Goal: Task Accomplishment & Management: Manage account settings

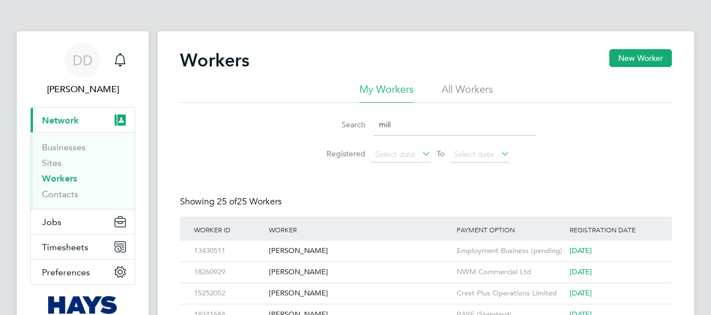
click at [457, 133] on input "mill" at bounding box center [454, 125] width 163 height 22
type input "m"
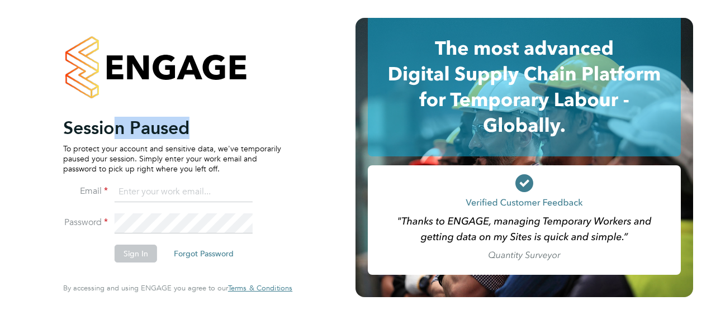
drag, startPoint x: 198, startPoint y: 114, endPoint x: -2, endPoint y: 205, distance: 219.8
click at [0, 205] on html "Session Paused To protect your account and sensitive data, we've temporarily pa…" at bounding box center [355, 157] width 711 height 315
click at [171, 190] on input at bounding box center [184, 192] width 138 height 20
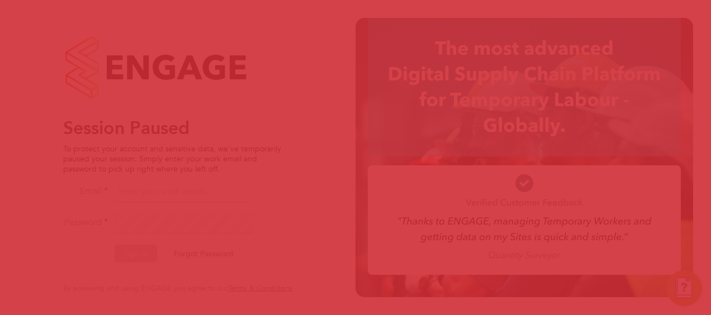
click at [144, 188] on body "Session Paused To protect your account and sensitive data, we've temporarily pa…" at bounding box center [355, 157] width 711 height 315
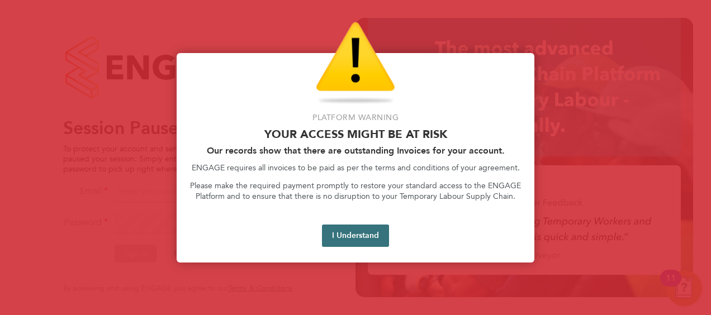
click at [338, 234] on button "I Understand" at bounding box center [355, 236] width 67 height 22
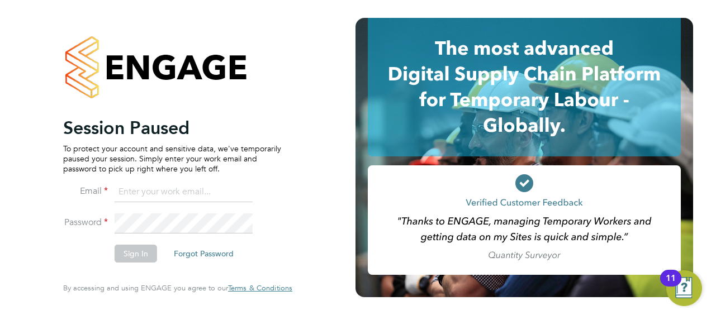
click at [188, 193] on input at bounding box center [184, 192] width 138 height 20
type input "daniel.docherty@hays.com"
click at [144, 254] on button "Sign In" at bounding box center [136, 254] width 42 height 18
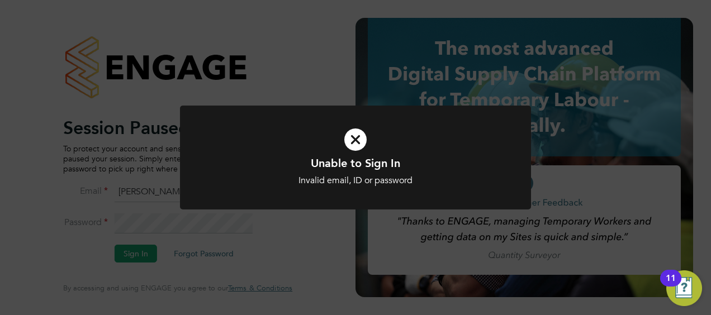
click at [357, 143] on icon at bounding box center [355, 140] width 291 height 44
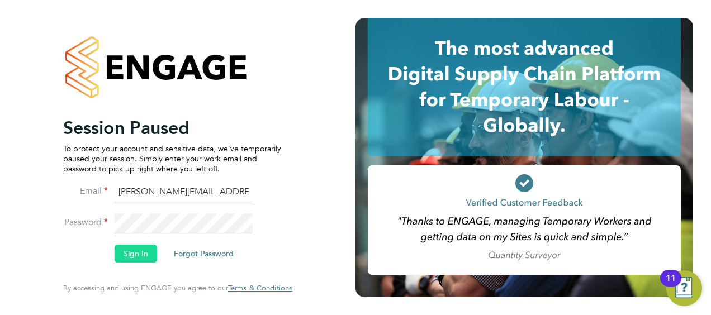
click at [144, 251] on button "Sign In" at bounding box center [136, 254] width 42 height 18
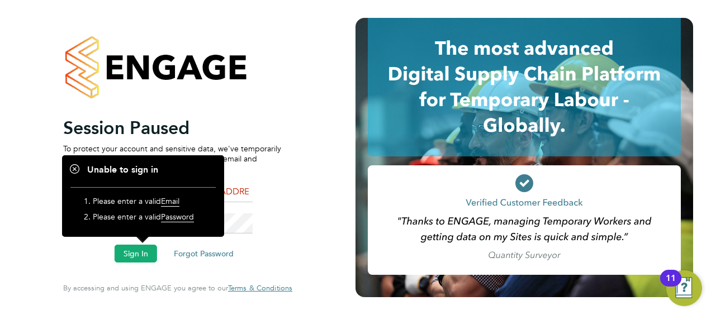
click at [231, 194] on input "daniel.docherty@hays.com" at bounding box center [184, 192] width 138 height 20
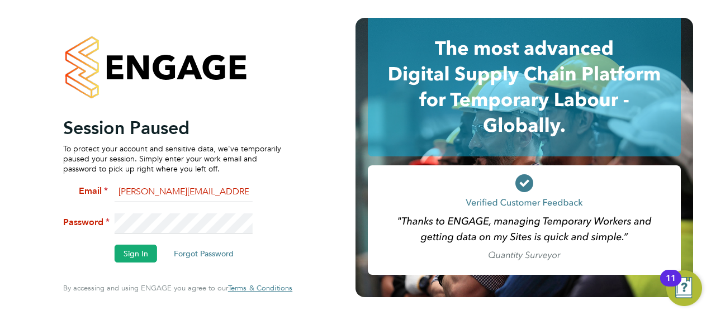
click at [104, 206] on fieldset "Email daniel.docherty@hays.com Password Sign In Forgot Password" at bounding box center [172, 227] width 218 height 91
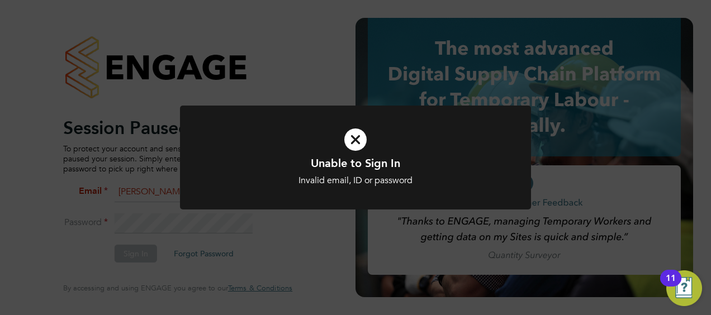
click at [357, 149] on icon at bounding box center [355, 140] width 291 height 44
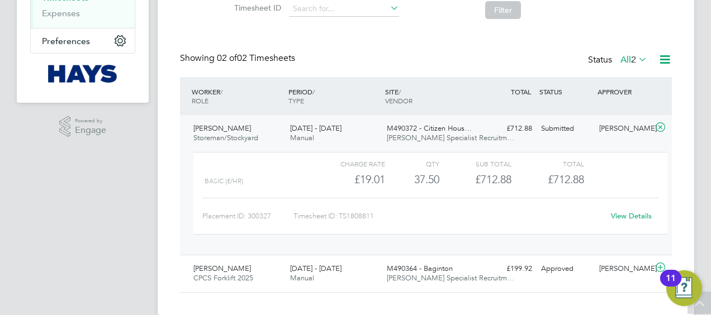
scroll to position [217, 0]
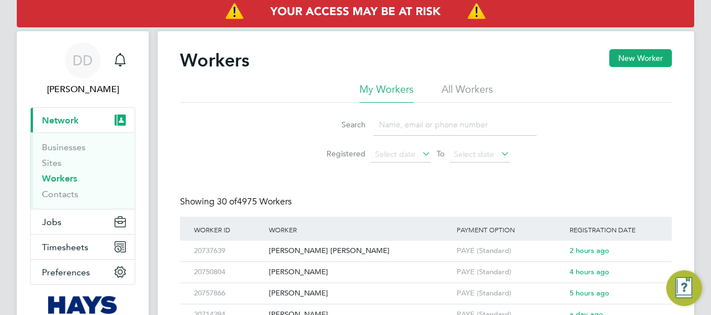
click at [382, 124] on input at bounding box center [454, 125] width 163 height 22
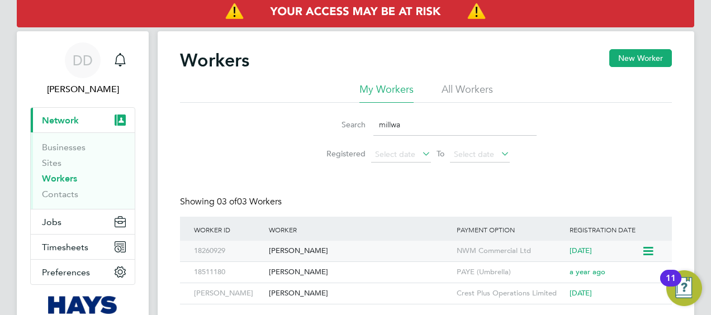
type input "millwa"
click at [303, 251] on div "[PERSON_NAME]" at bounding box center [360, 251] width 188 height 21
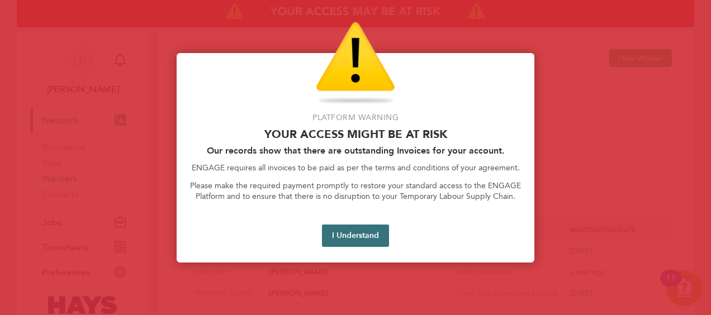
click at [333, 235] on button "I Understand" at bounding box center [355, 236] width 67 height 22
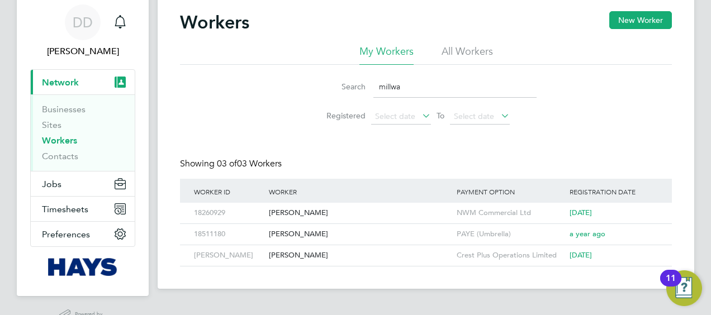
scroll to position [56, 0]
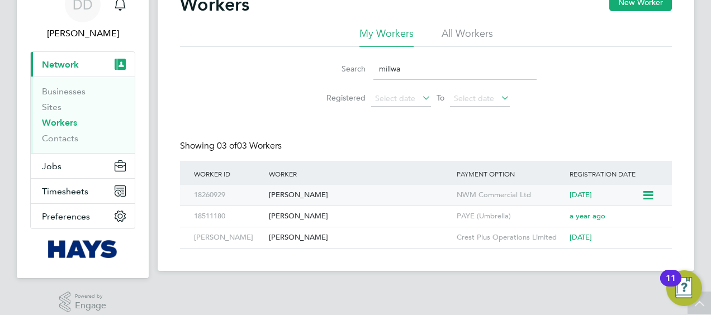
click at [301, 200] on div "[PERSON_NAME]" at bounding box center [360, 195] width 188 height 21
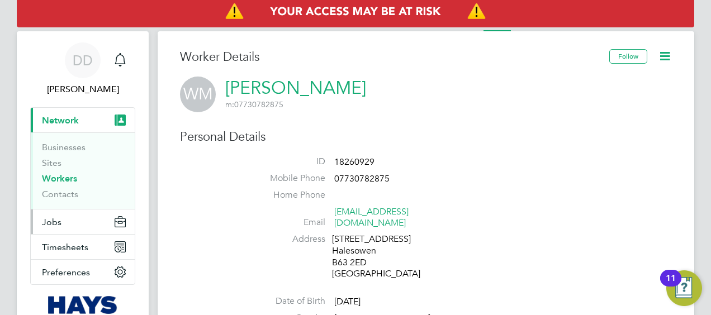
click at [78, 225] on button "Jobs" at bounding box center [83, 222] width 104 height 25
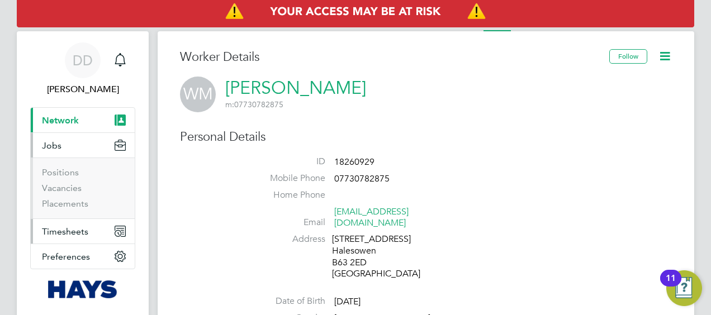
click at [94, 230] on button "Timesheets" at bounding box center [83, 231] width 104 height 25
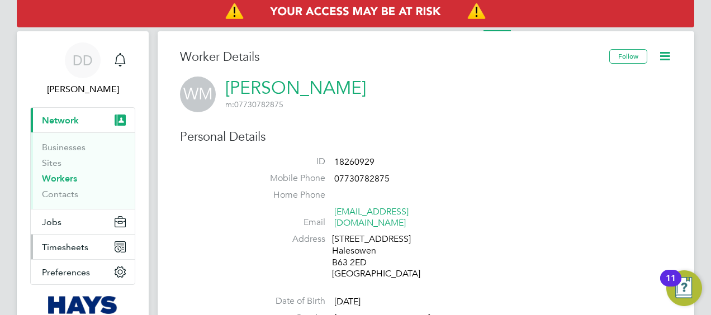
click at [84, 244] on span "Timesheets" at bounding box center [65, 247] width 46 height 11
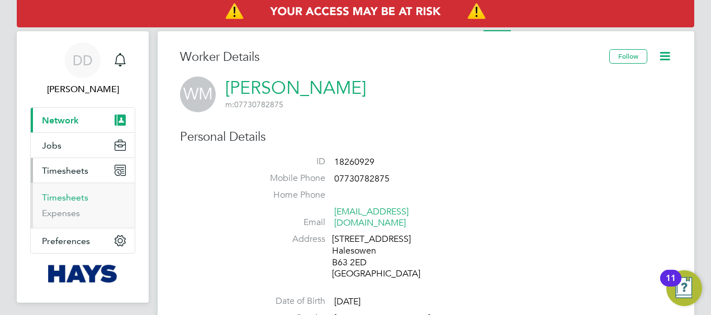
click at [70, 199] on link "Timesheets" at bounding box center [65, 197] width 46 height 11
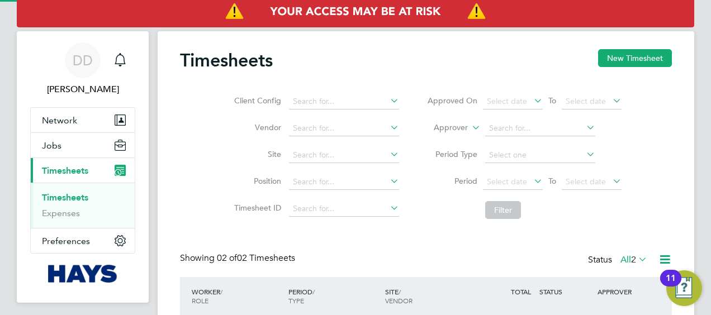
scroll to position [114, 0]
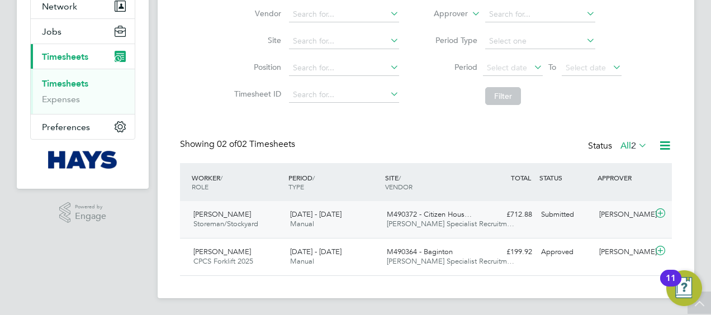
click at [571, 217] on div "Submitted" at bounding box center [565, 215] width 58 height 18
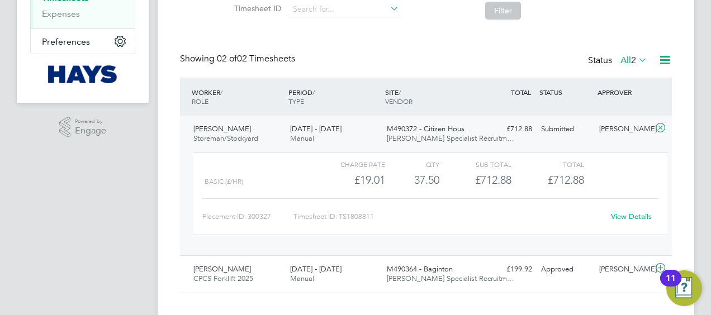
scroll to position [217, 0]
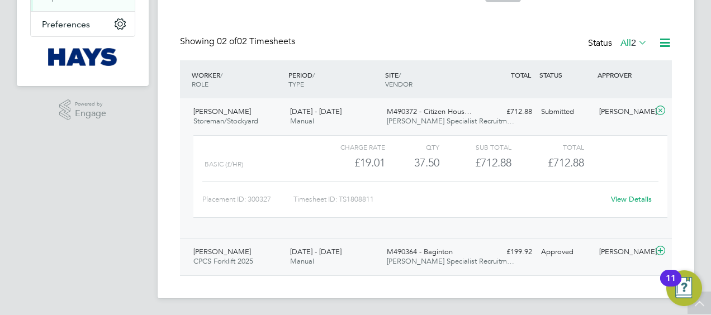
click at [386, 254] on div "M490364 - Baginton Hays Specialist Recruitm…" at bounding box center [430, 257] width 97 height 28
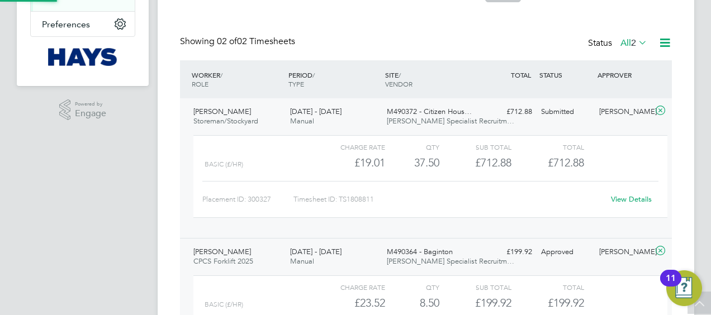
scroll to position [19, 109]
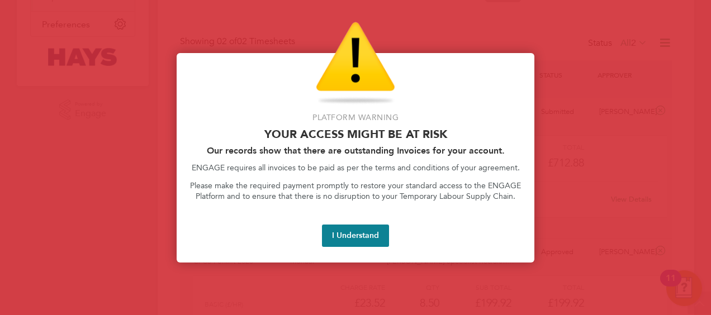
drag, startPoint x: 713, startPoint y: -58, endPoint x: 353, endPoint y: 239, distance: 466.4
click at [353, 239] on button "I Understand" at bounding box center [355, 236] width 67 height 22
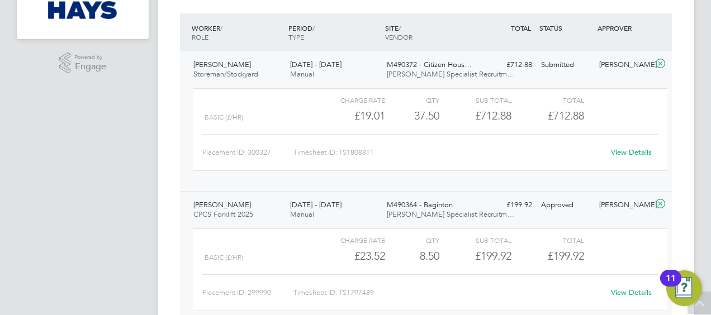
scroll to position [208, 0]
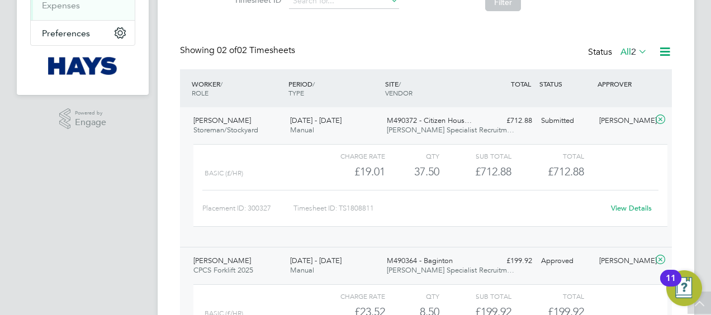
click at [561, 122] on div "Submitted" at bounding box center [565, 121] width 58 height 18
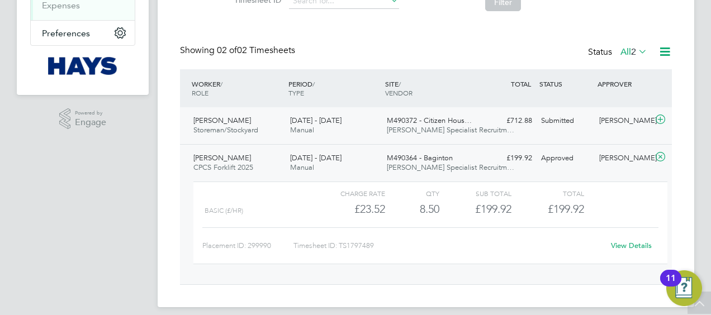
click at [438, 123] on span "M490372 - Citizen Hous…" at bounding box center [429, 121] width 85 height 10
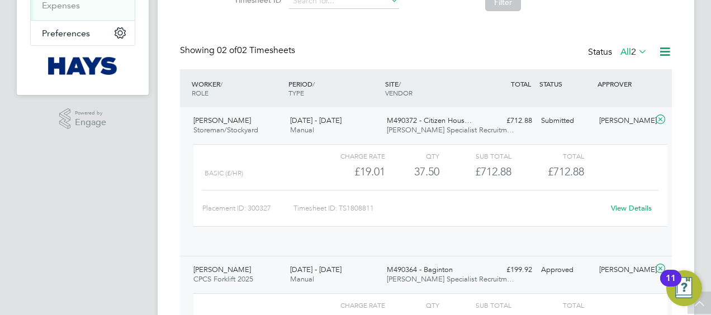
scroll to position [19, 109]
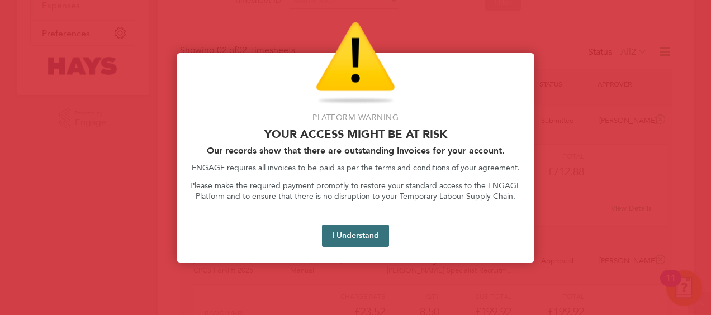
click at [373, 235] on button "I Understand" at bounding box center [355, 236] width 67 height 22
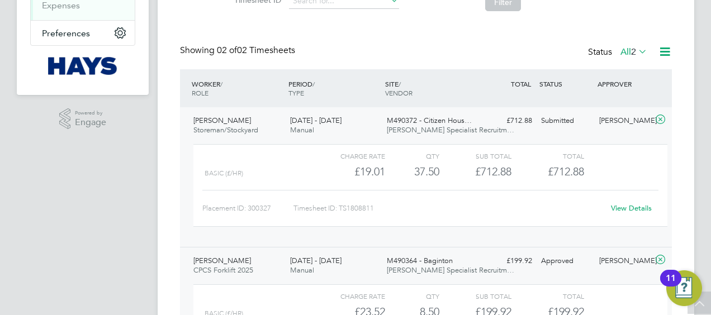
click at [633, 206] on link "View Details" at bounding box center [631, 208] width 41 height 10
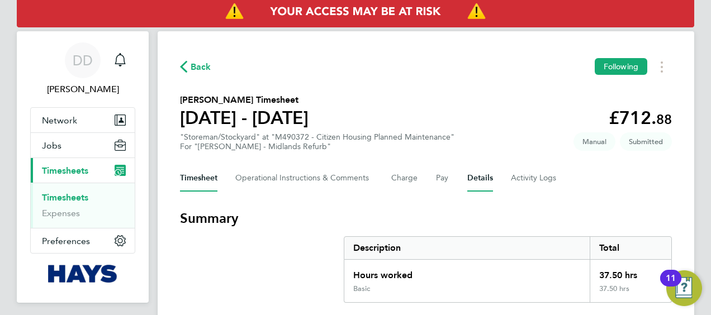
click at [479, 178] on button "Details" at bounding box center [480, 178] width 26 height 27
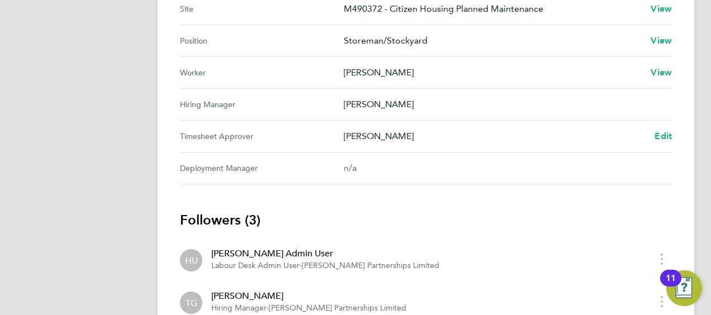
scroll to position [503, 0]
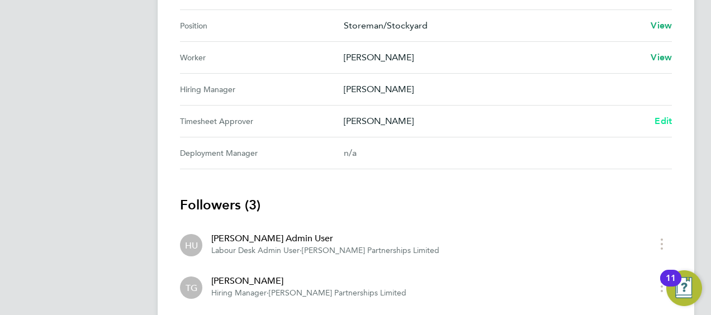
click at [655, 117] on span "Edit" at bounding box center [662, 121] width 17 height 11
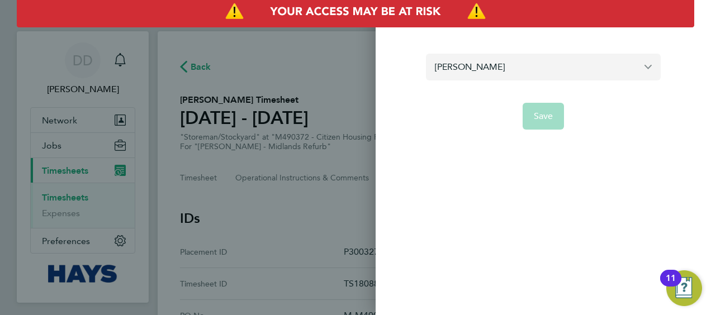
click at [554, 71] on input "Tony Grennan" at bounding box center [543, 67] width 235 height 26
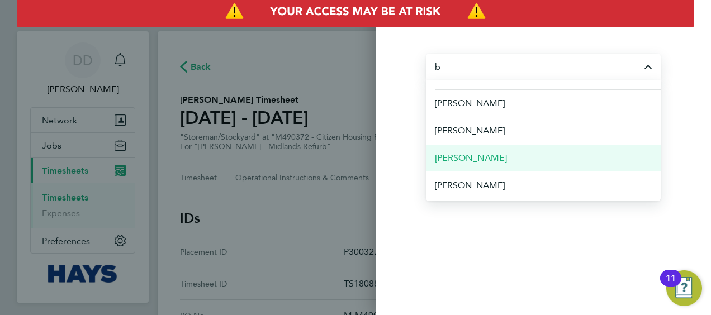
scroll to position [224, 0]
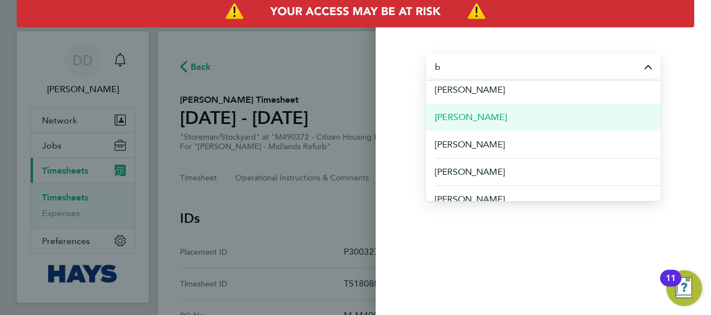
click at [493, 115] on span "[PERSON_NAME]" at bounding box center [471, 117] width 72 height 13
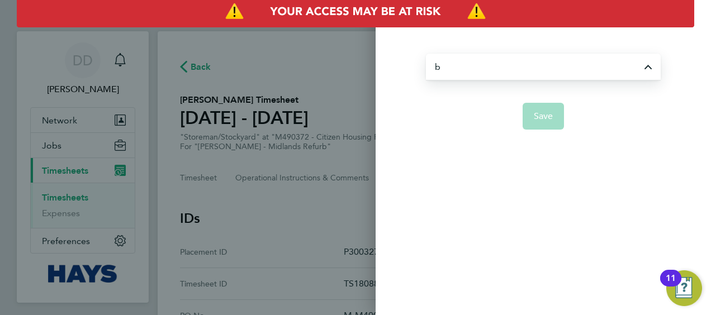
type input "[PERSON_NAME]"
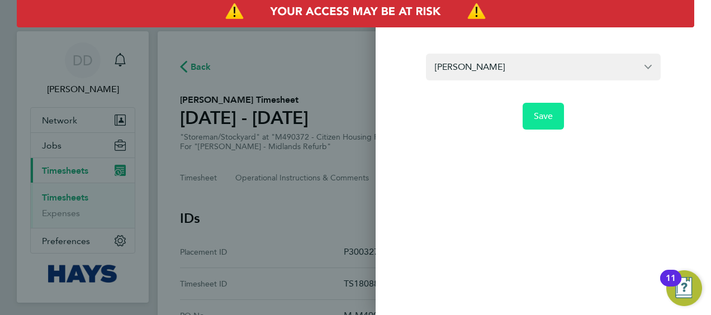
click at [545, 118] on span "Save" at bounding box center [544, 116] width 20 height 11
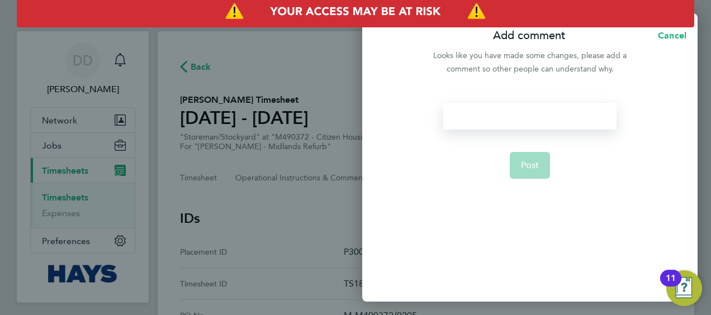
click at [517, 123] on div at bounding box center [529, 116] width 173 height 27
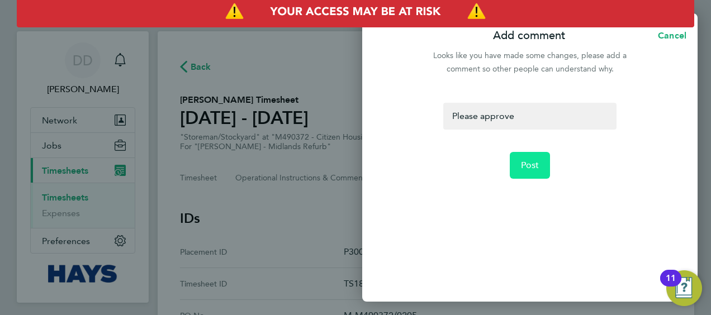
click at [536, 161] on span "Post" at bounding box center [530, 165] width 18 height 11
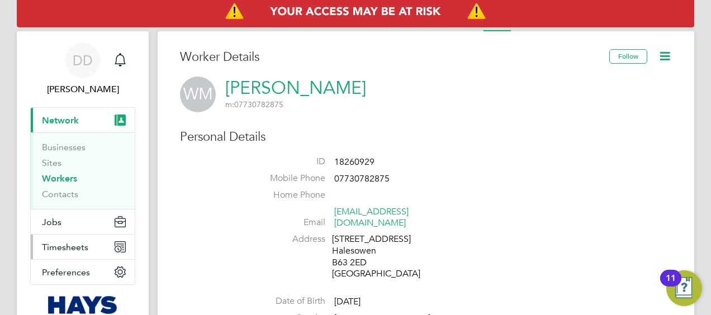
click at [83, 237] on button "Timesheets" at bounding box center [83, 247] width 104 height 25
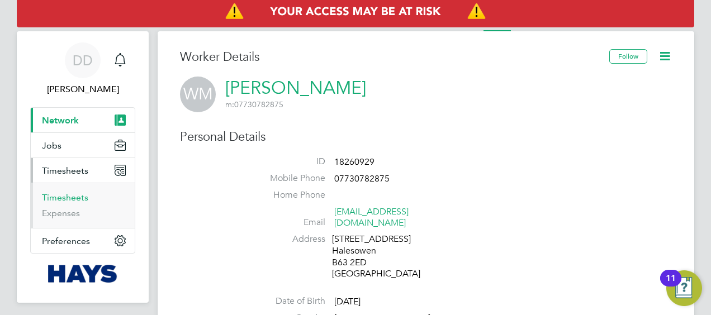
click at [66, 198] on link "Timesheets" at bounding box center [65, 197] width 46 height 11
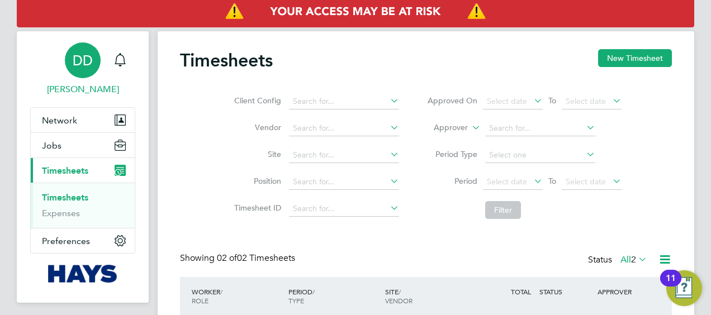
click at [66, 87] on span "[PERSON_NAME]" at bounding box center [82, 89] width 105 height 13
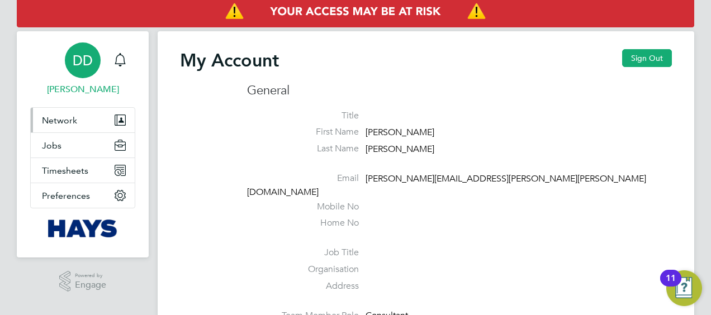
click at [70, 120] on span "Network" at bounding box center [59, 120] width 35 height 11
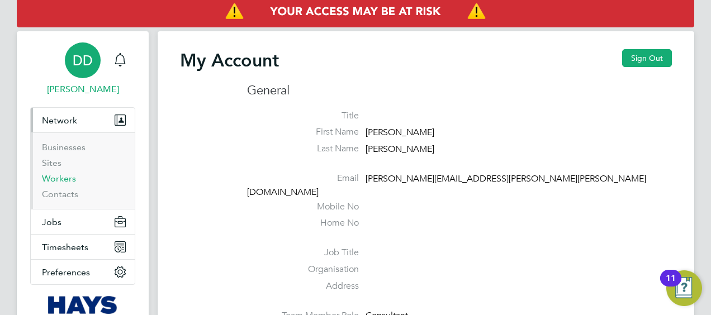
click at [58, 177] on link "Workers" at bounding box center [59, 178] width 34 height 11
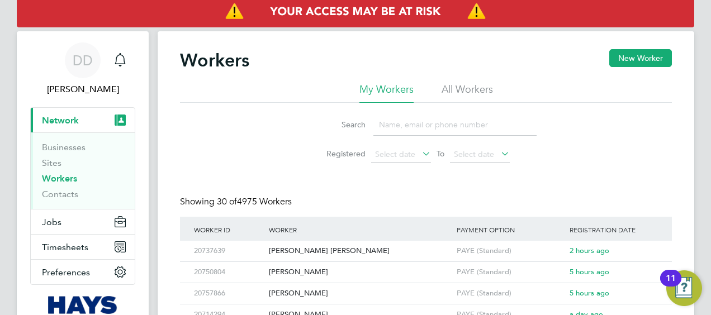
click at [412, 125] on input at bounding box center [454, 125] width 163 height 22
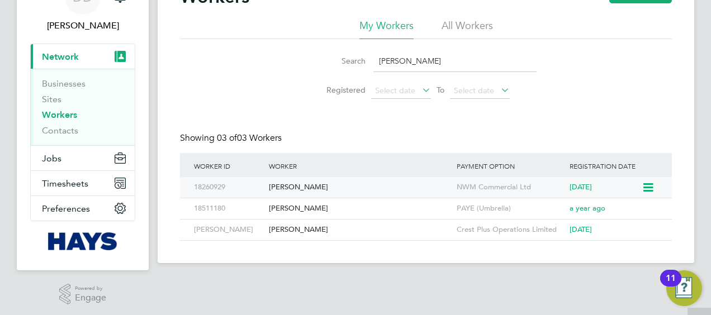
scroll to position [66, 0]
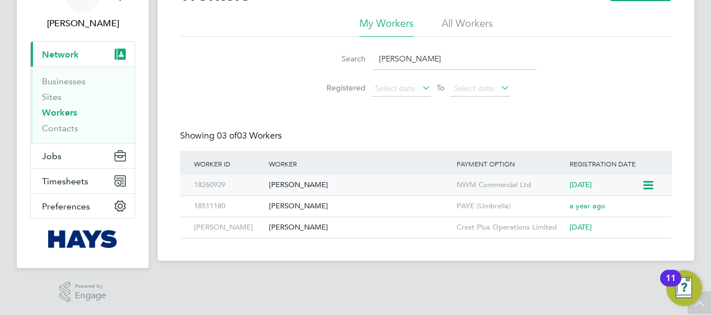
type input "[PERSON_NAME]"
click at [208, 183] on div "18260929" at bounding box center [228, 185] width 75 height 21
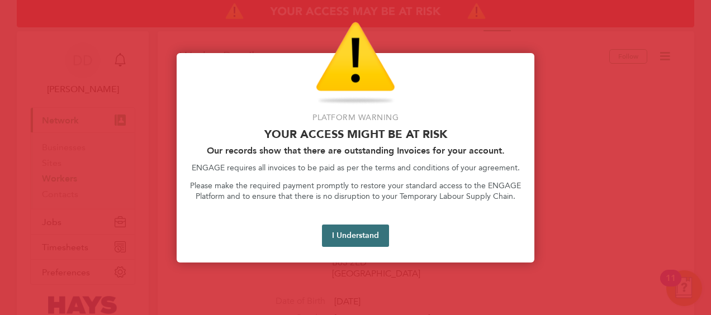
click at [349, 235] on button "I Understand" at bounding box center [355, 236] width 67 height 22
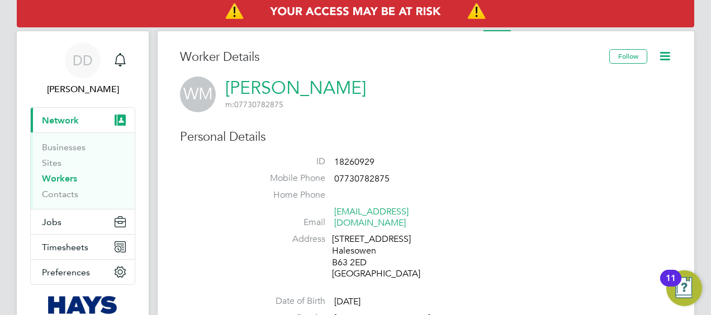
click at [498, 29] on li "Worker" at bounding box center [496, 20] width 27 height 22
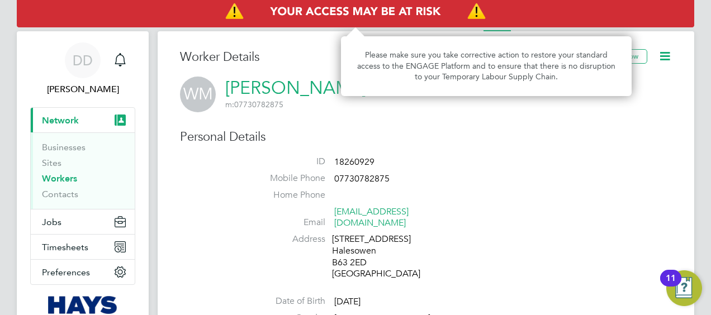
click at [358, 14] on img "Access At Risk" at bounding box center [355, 11] width 677 height 31
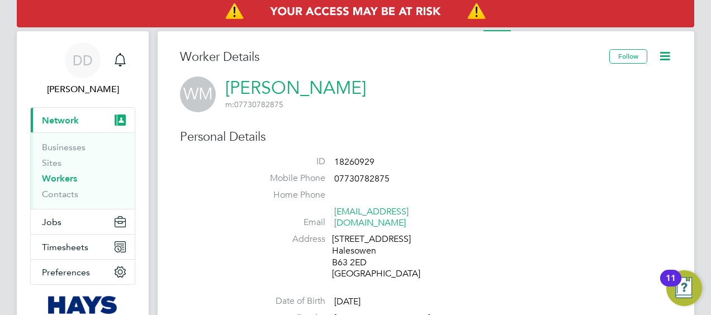
click at [664, 56] on icon at bounding box center [665, 56] width 14 height 14
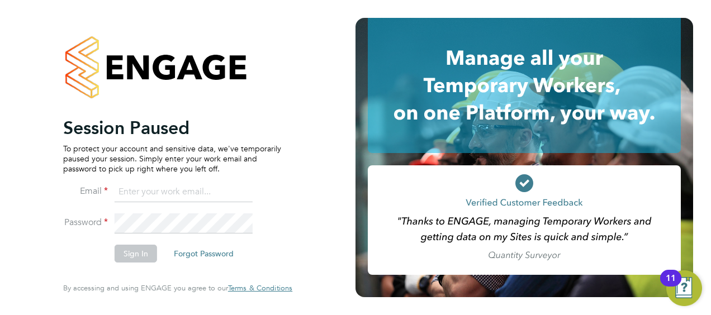
click at [188, 193] on input at bounding box center [184, 192] width 138 height 20
type input "Daniel.docherty@hays.com"
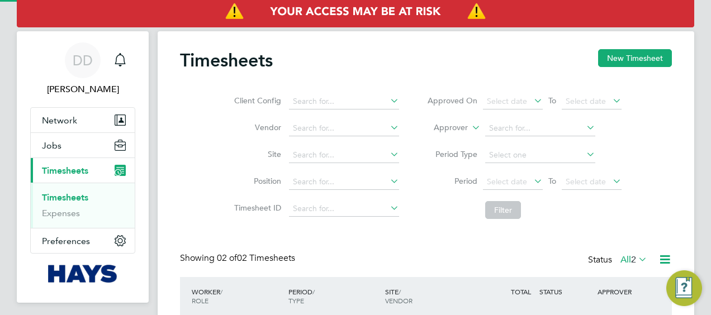
scroll to position [28, 97]
click at [94, 121] on button "Network" at bounding box center [83, 120] width 104 height 25
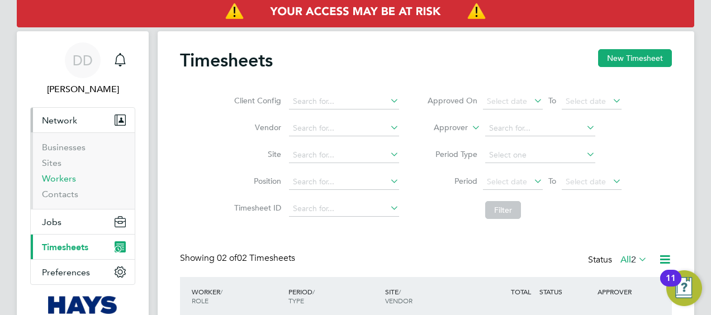
click at [58, 178] on link "Workers" at bounding box center [59, 178] width 34 height 11
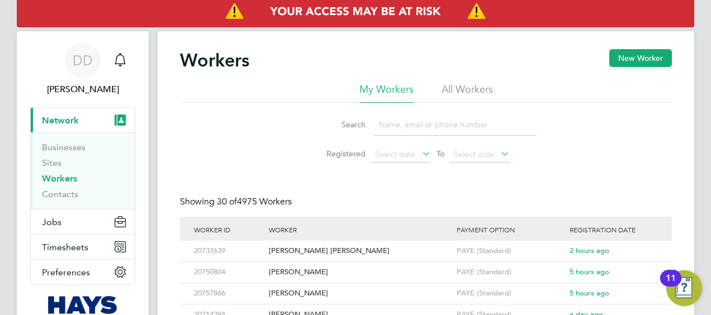
click at [383, 127] on input at bounding box center [454, 125] width 163 height 22
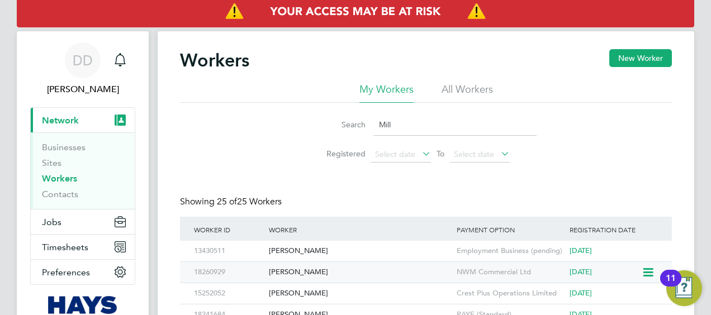
type input "Mill"
click at [371, 264] on div "[PERSON_NAME]" at bounding box center [360, 272] width 188 height 21
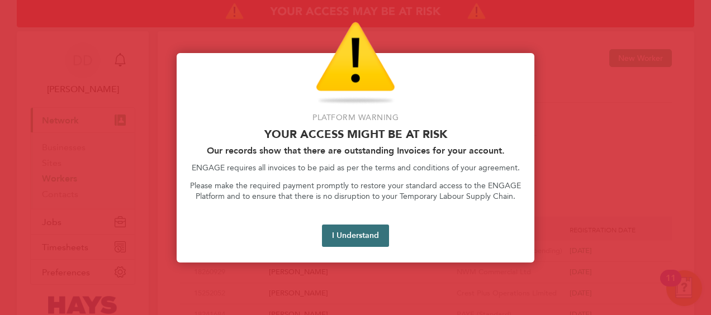
click at [348, 233] on button "I Understand" at bounding box center [355, 236] width 67 height 22
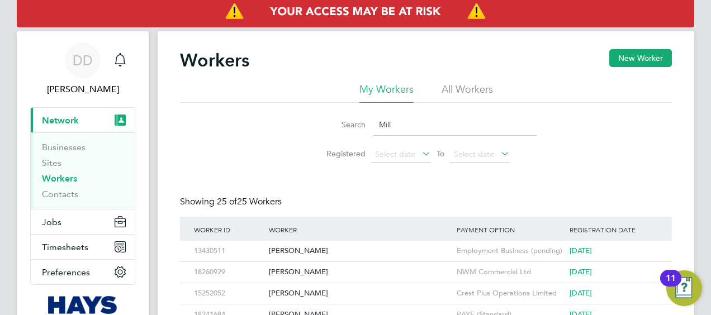
scroll to position [56, 0]
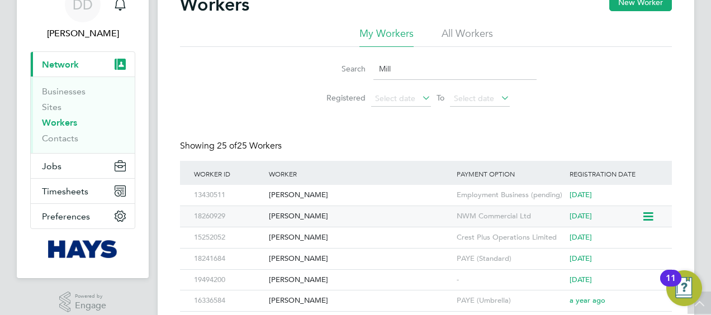
click at [311, 215] on div "[PERSON_NAME]" at bounding box center [360, 216] width 188 height 21
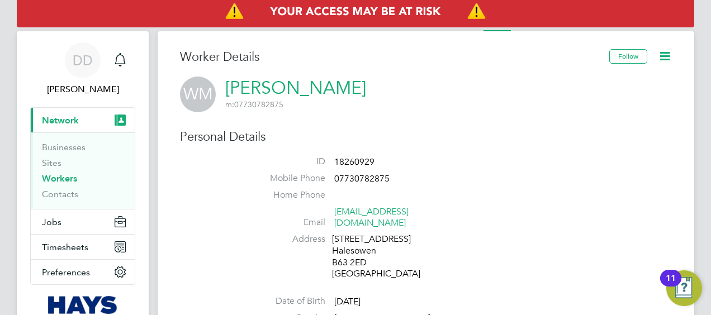
click at [635, 29] on ul "Worker Payment History Tasks Activity Logs" at bounding box center [584, 20] width 220 height 22
click at [640, 27] on li "Activity Logs" at bounding box center [662, 20] width 45 height 22
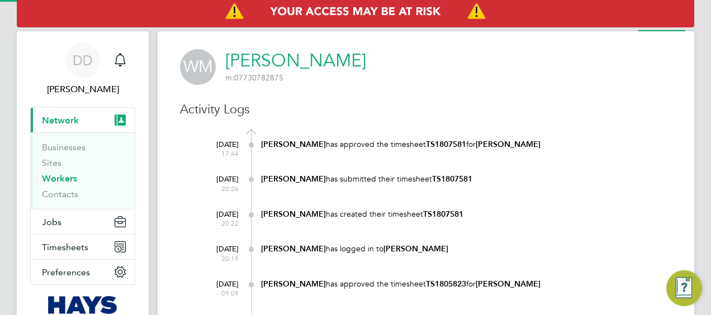
click at [640, 27] on li "Activity Logs" at bounding box center [661, 20] width 47 height 22
click at [474, 111] on h3 "Activity Logs" at bounding box center [426, 110] width 492 height 16
drag, startPoint x: 460, startPoint y: 143, endPoint x: 439, endPoint y: 143, distance: 21.2
click at [439, 143] on b "TS1807581" at bounding box center [446, 145] width 40 height 10
drag, startPoint x: 439, startPoint y: 143, endPoint x: 463, endPoint y: 143, distance: 23.5
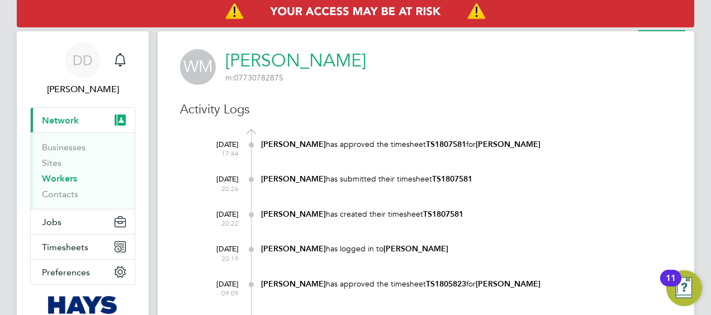
click at [463, 143] on b "TS1807581" at bounding box center [446, 145] width 40 height 10
drag, startPoint x: 463, startPoint y: 143, endPoint x: 434, endPoint y: 143, distance: 29.1
click at [434, 143] on b "TS1807581" at bounding box center [446, 145] width 40 height 10
copy div "TS1807581"
click at [79, 245] on span "Timesheets" at bounding box center [65, 247] width 46 height 11
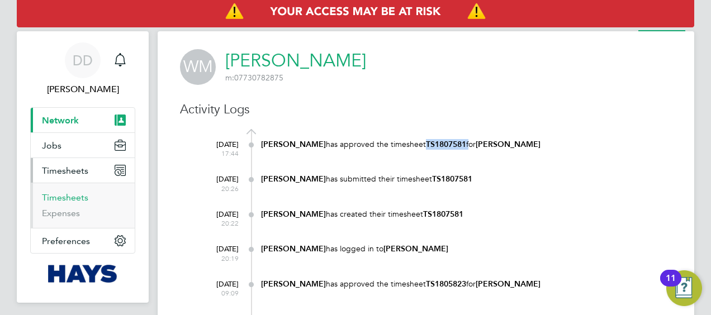
click at [66, 198] on link "Timesheets" at bounding box center [65, 197] width 46 height 11
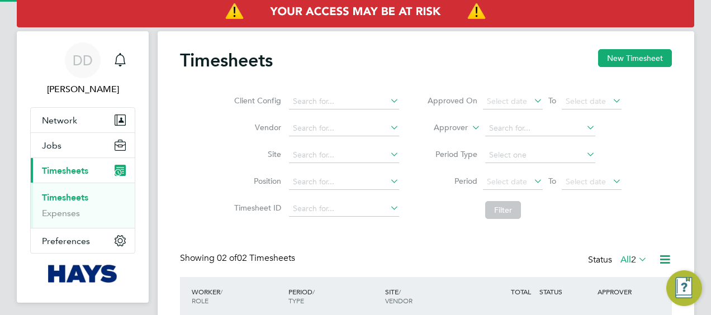
scroll to position [28, 97]
click at [326, 212] on input at bounding box center [344, 209] width 110 height 16
paste input "TS1807581"
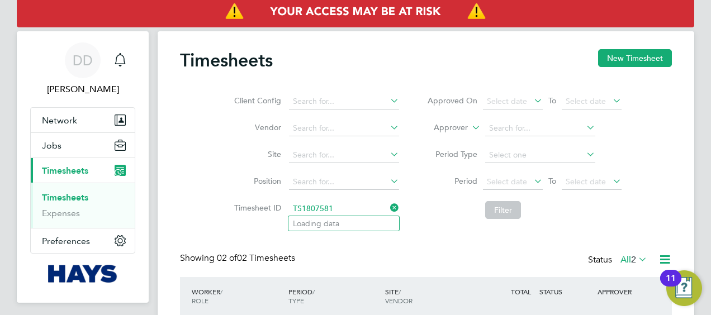
type input "TS1807581"
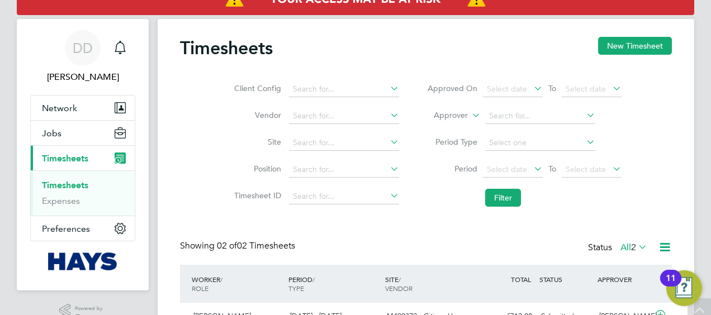
scroll to position [12, 0]
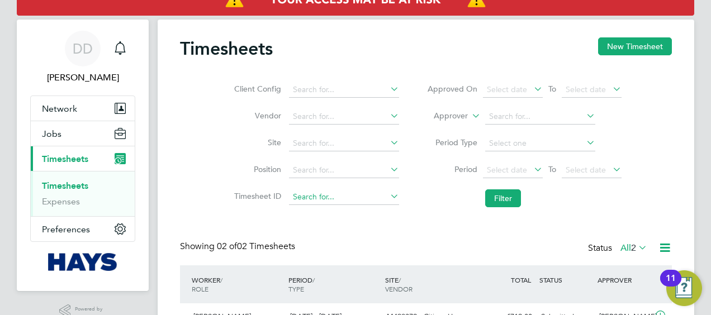
click at [329, 197] on input at bounding box center [344, 197] width 110 height 16
paste input "TS1807581"
type input "TS1807581"
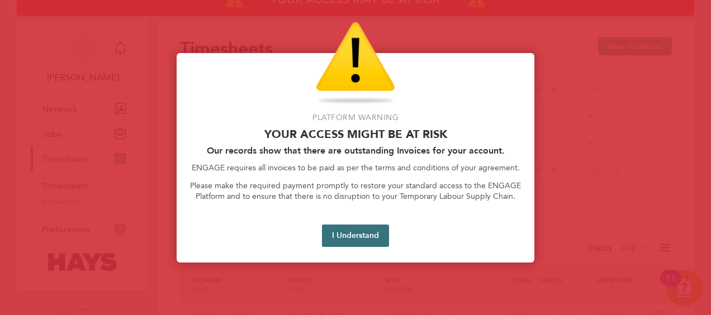
click at [357, 236] on button "I Understand" at bounding box center [355, 236] width 67 height 22
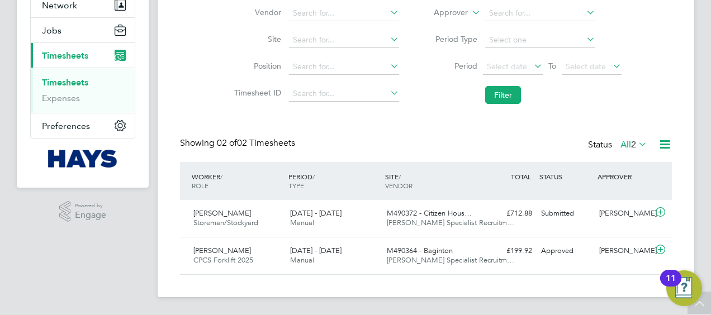
scroll to position [0, 0]
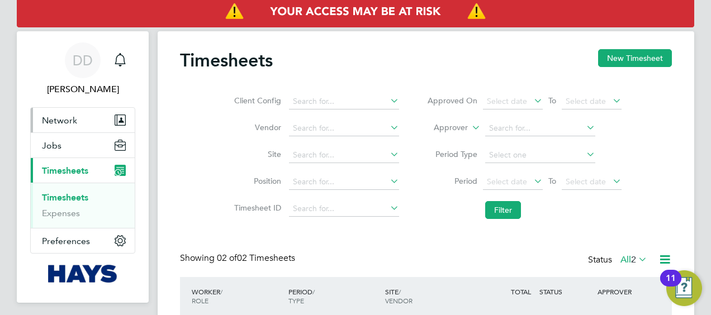
click at [66, 124] on span "Network" at bounding box center [59, 120] width 35 height 11
drag, startPoint x: 201, startPoint y: 162, endPoint x: 227, endPoint y: 150, distance: 29.0
click at [201, 162] on div "Client Config Vendor Site Position Timesheet ID Approved On Select date To Sele…" at bounding box center [426, 154] width 492 height 142
click at [56, 145] on span "Jobs" at bounding box center [52, 145] width 20 height 11
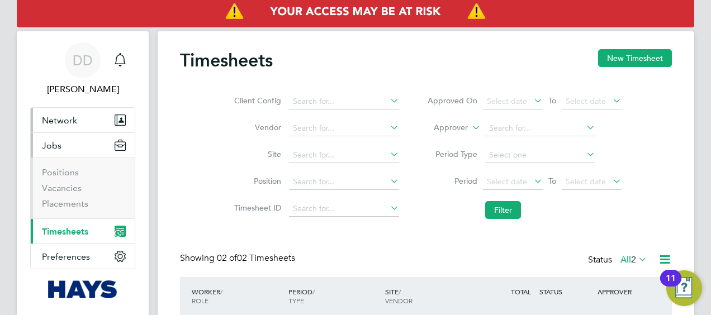
click at [67, 126] on button "Network" at bounding box center [83, 120] width 104 height 25
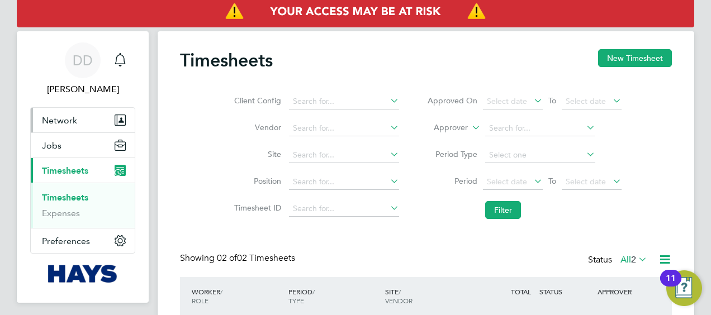
click at [74, 122] on span "Network" at bounding box center [59, 120] width 35 height 11
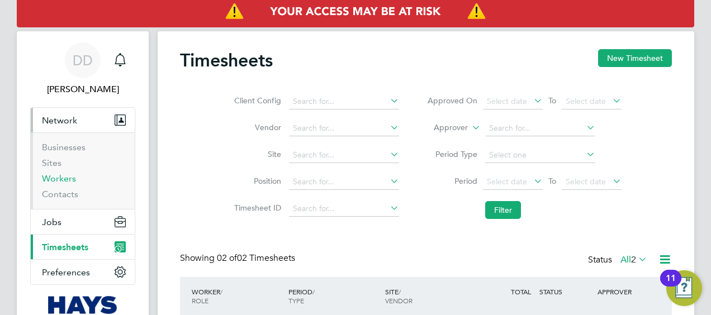
click at [57, 177] on link "Workers" at bounding box center [59, 178] width 34 height 11
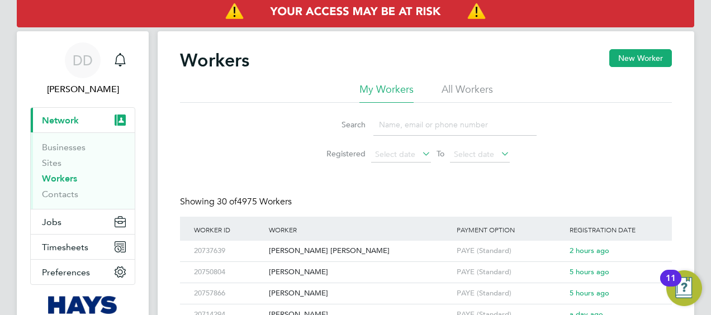
click at [466, 136] on li "Search" at bounding box center [425, 124] width 249 height 33
click at [448, 126] on input at bounding box center [454, 125] width 163 height 22
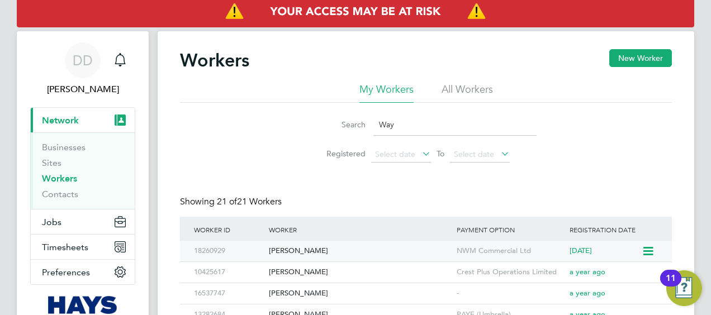
type input "Way"
click at [292, 246] on div "Wayne Millward" at bounding box center [360, 251] width 188 height 21
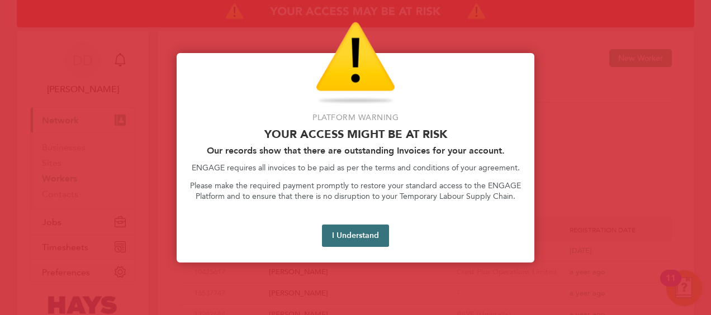
click at [346, 239] on button "I Understand" at bounding box center [355, 236] width 67 height 22
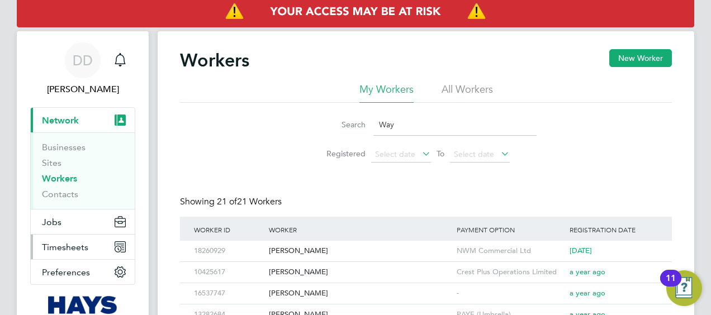
click at [60, 244] on span "Timesheets" at bounding box center [65, 247] width 46 height 11
click at [472, 92] on li "All Workers" at bounding box center [466, 93] width 51 height 20
click at [80, 253] on button "Timesheets" at bounding box center [83, 247] width 104 height 25
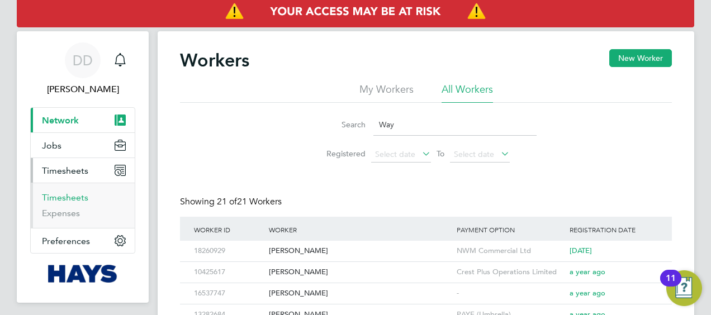
click at [58, 201] on link "Timesheets" at bounding box center [65, 197] width 46 height 11
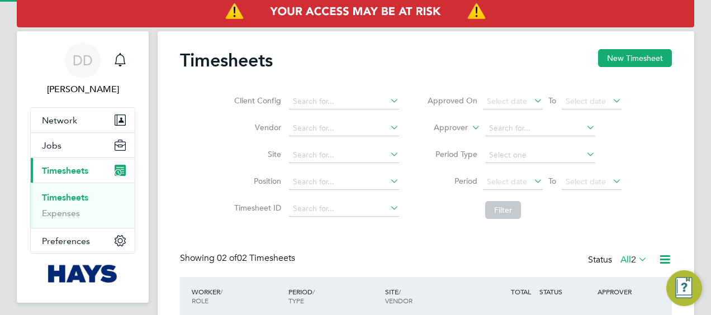
scroll to position [28, 97]
click at [469, 125] on icon at bounding box center [469, 125] width 0 height 10
click at [439, 139] on li "Worker" at bounding box center [440, 141] width 55 height 15
click at [509, 125] on input at bounding box center [540, 129] width 110 height 16
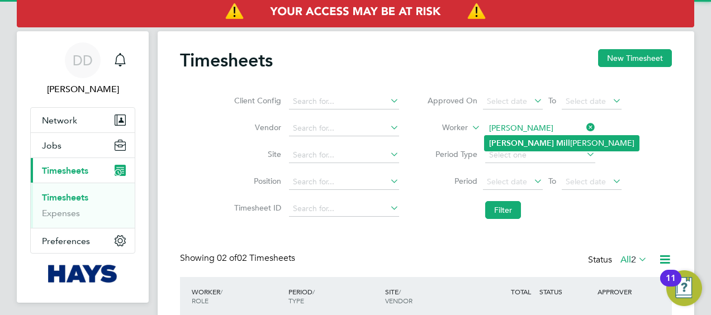
click at [556, 144] on b "Mill" at bounding box center [563, 144] width 14 height 10
type input "Wayne Millward"
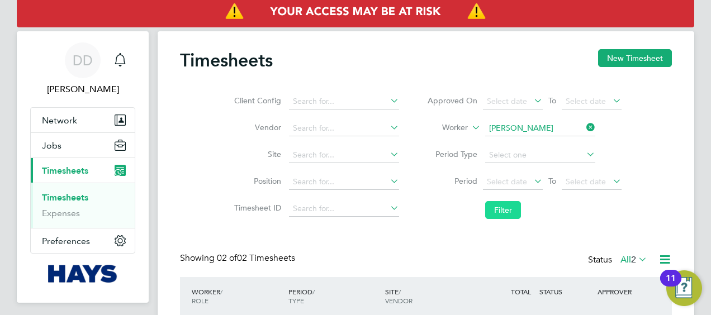
click at [512, 205] on button "Filter" at bounding box center [503, 210] width 36 height 18
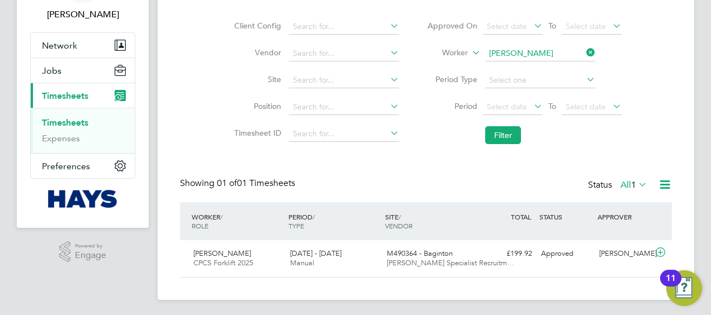
scroll to position [77, 0]
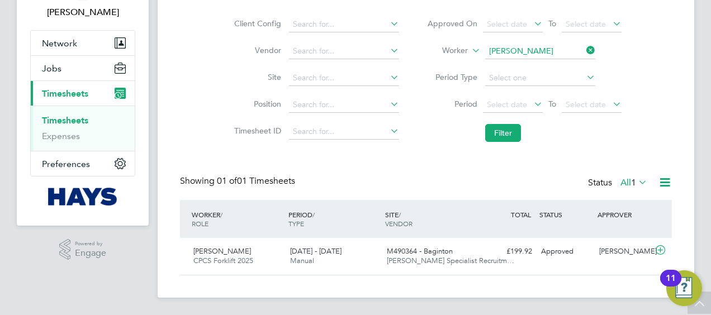
click at [636, 185] on icon at bounding box center [636, 182] width 0 height 16
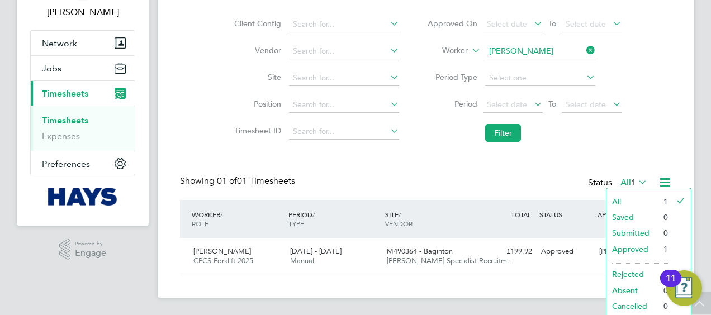
click at [521, 184] on div "Showing 01 of 01 Timesheets Status All 1" at bounding box center [426, 187] width 492 height 25
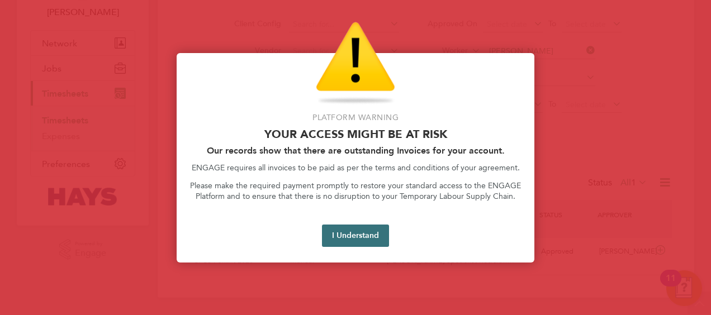
click at [380, 245] on button "I Understand" at bounding box center [355, 236] width 67 height 22
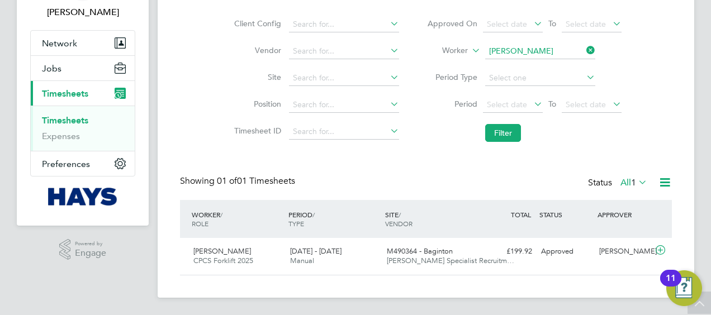
click at [630, 191] on div "Showing 01 of 01 Timesheets Status All 1" at bounding box center [426, 187] width 492 height 25
click at [634, 178] on span "1" at bounding box center [633, 182] width 5 height 11
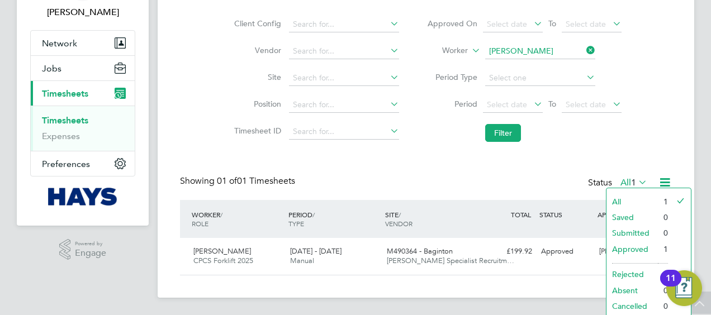
click at [633, 247] on li "Approved" at bounding box center [631, 249] width 51 height 16
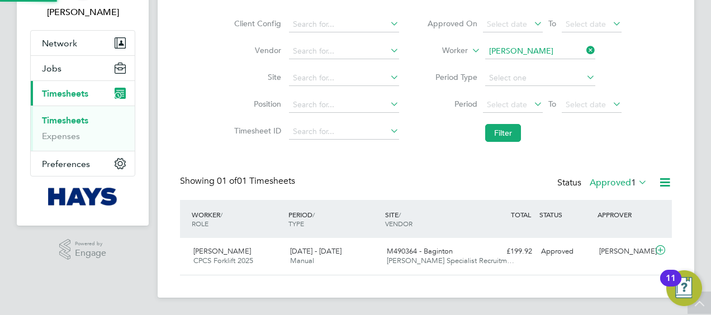
scroll to position [28, 97]
click at [633, 183] on span "1" at bounding box center [633, 182] width 5 height 11
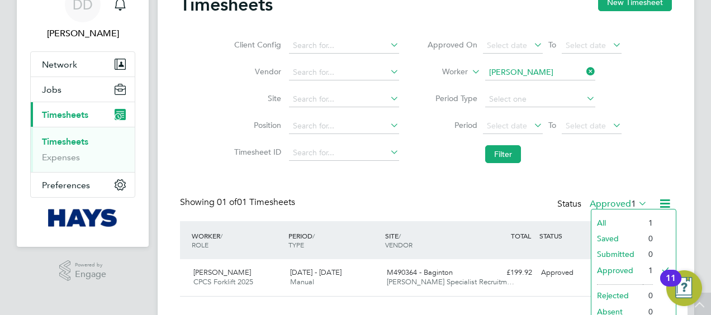
scroll to position [82, 0]
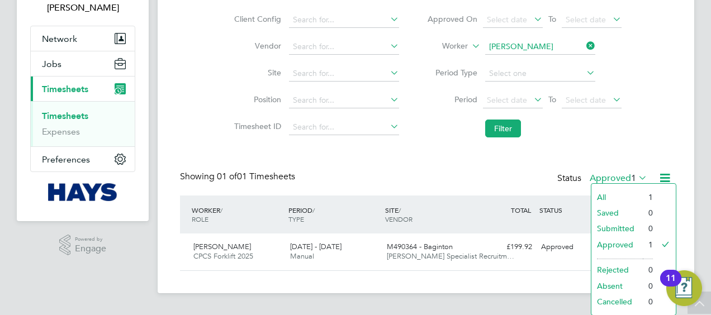
click at [70, 111] on link "Timesheets" at bounding box center [65, 116] width 46 height 11
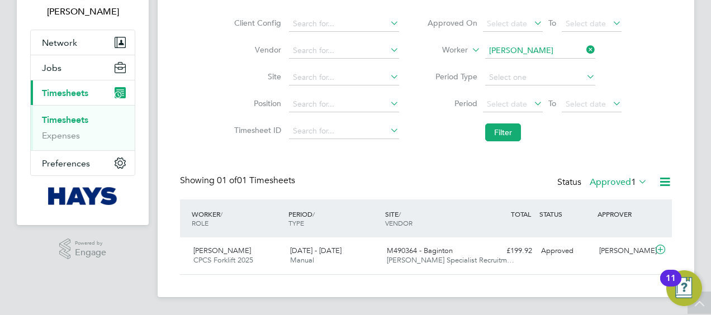
scroll to position [0, 0]
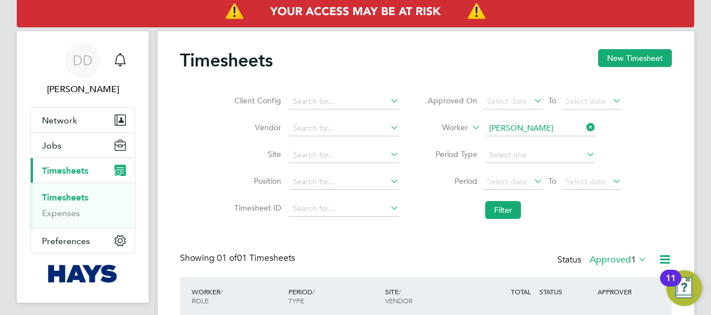
click at [584, 127] on icon at bounding box center [584, 128] width 0 height 16
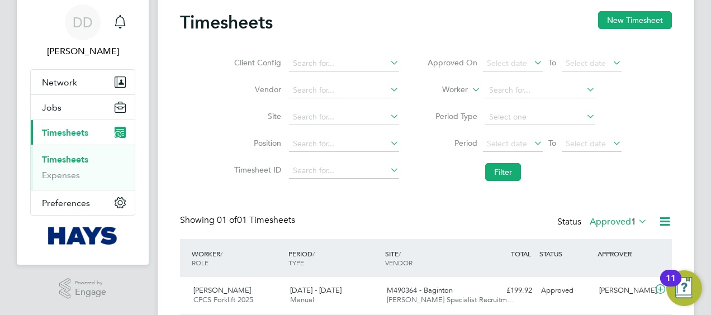
scroll to position [77, 0]
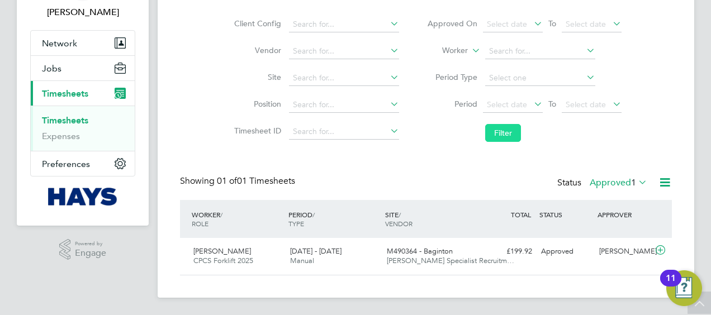
click at [514, 134] on button "Filter" at bounding box center [503, 133] width 36 height 18
click at [596, 183] on label "Approved 1" at bounding box center [619, 182] width 58 height 11
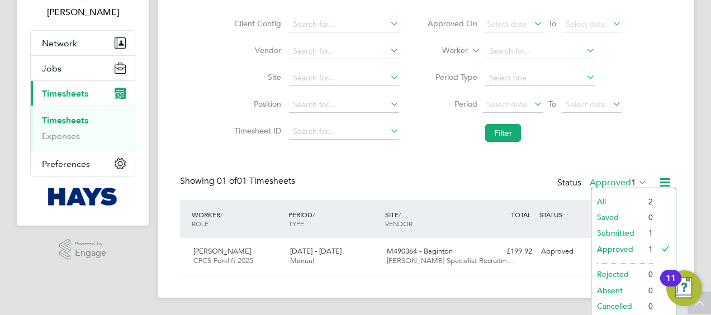
click at [625, 196] on li "All" at bounding box center [616, 202] width 51 height 16
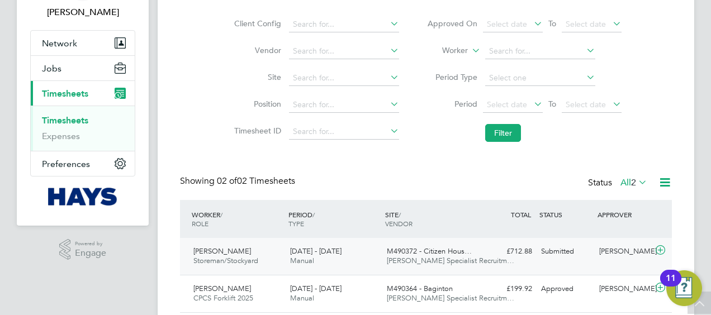
click at [621, 253] on div "[PERSON_NAME]" at bounding box center [624, 252] width 58 height 18
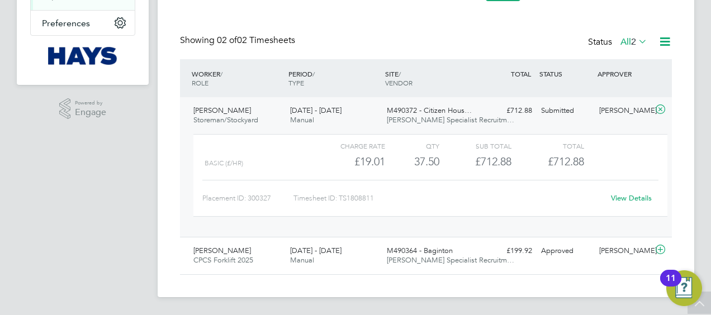
scroll to position [226, 0]
click at [627, 196] on link "View Details" at bounding box center [631, 198] width 41 height 10
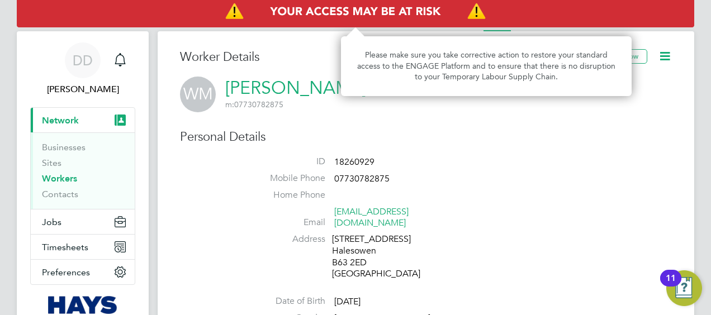
click at [626, 16] on img "Access At Risk" at bounding box center [355, 11] width 677 height 31
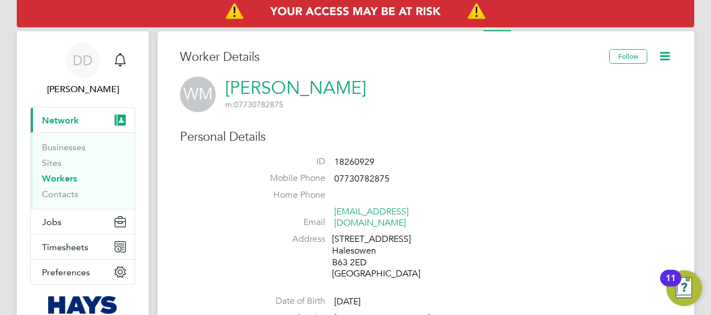
click at [666, 21] on img "Access At Risk" at bounding box center [355, 11] width 677 height 31
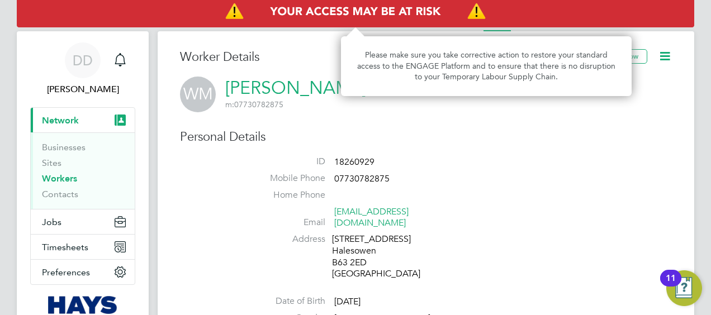
click at [666, 21] on img "Access At Risk" at bounding box center [355, 11] width 677 height 31
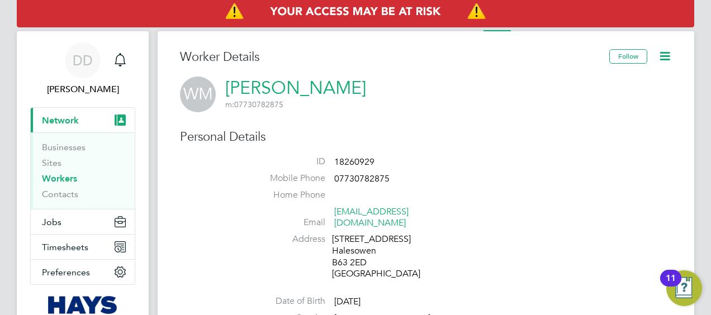
click at [666, 21] on img "Access At Risk" at bounding box center [355, 11] width 677 height 31
click at [672, 30] on li "Activity Logs" at bounding box center [662, 20] width 45 height 22
click at [663, 30] on li "Activity Logs" at bounding box center [662, 20] width 45 height 22
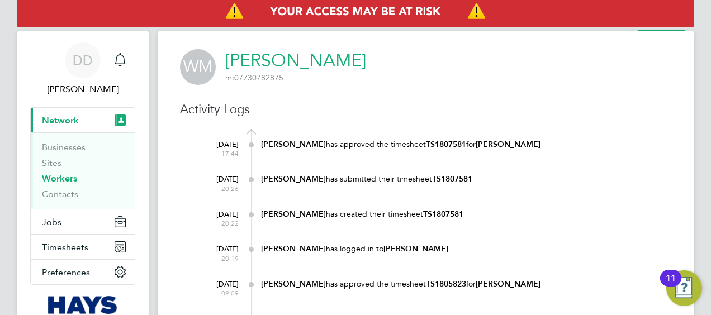
drag, startPoint x: 273, startPoint y: 145, endPoint x: 536, endPoint y: 150, distance: 263.3
click at [536, 150] on div "Wayne Bromage has approved the timesheet TS1807581 for Wayne Millward" at bounding box center [466, 146] width 411 height 22
click at [316, 111] on h3 "Activity Logs" at bounding box center [426, 110] width 492 height 16
drag, startPoint x: 424, startPoint y: 144, endPoint x: 463, endPoint y: 145, distance: 39.1
click at [463, 145] on b "TS1807581" at bounding box center [446, 145] width 40 height 10
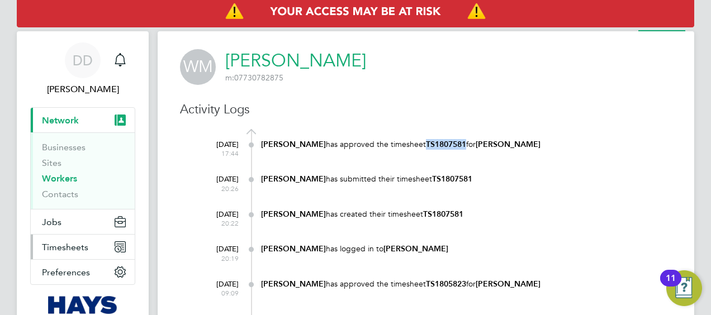
click at [85, 245] on span "Timesheets" at bounding box center [65, 247] width 46 height 11
click at [51, 243] on span "Timesheets" at bounding box center [65, 247] width 46 height 11
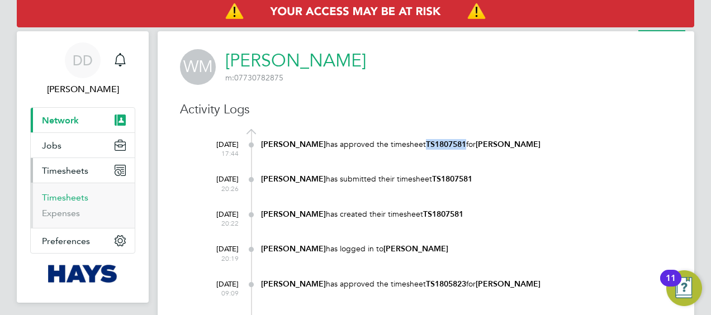
click at [69, 196] on link "Timesheets" at bounding box center [65, 197] width 46 height 11
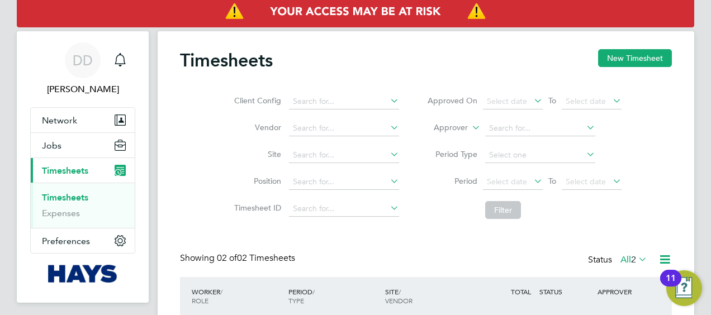
click at [469, 127] on icon at bounding box center [469, 125] width 0 height 10
click at [450, 139] on li "Worker" at bounding box center [440, 141] width 55 height 15
click at [510, 129] on input at bounding box center [540, 129] width 110 height 16
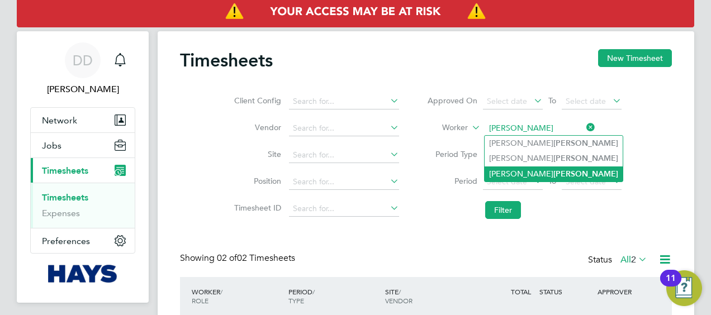
click at [553, 173] on b "Millward" at bounding box center [585, 174] width 65 height 10
type input "Wayne Millward"
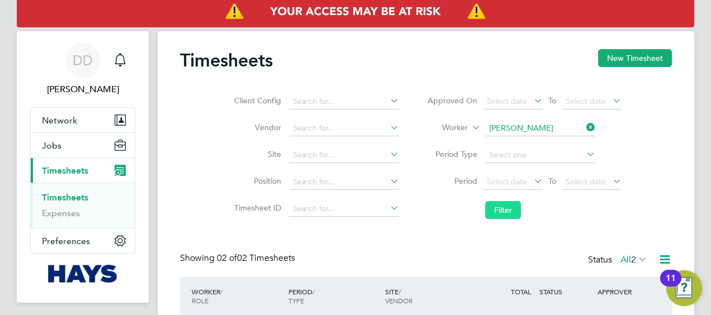
click at [509, 209] on button "Filter" at bounding box center [503, 210] width 36 height 18
click at [620, 60] on button "New Timesheet" at bounding box center [635, 58] width 74 height 18
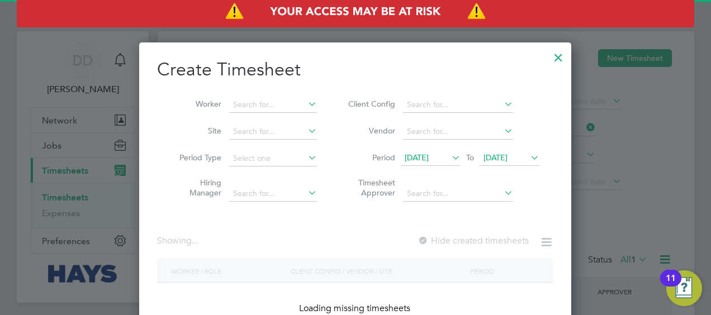
scroll to position [2422, 433]
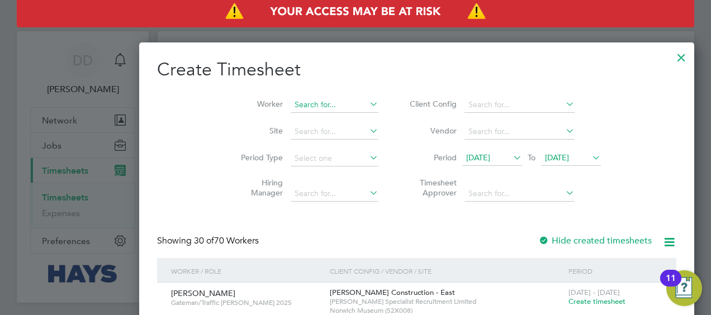
click at [291, 106] on input at bounding box center [335, 105] width 88 height 16
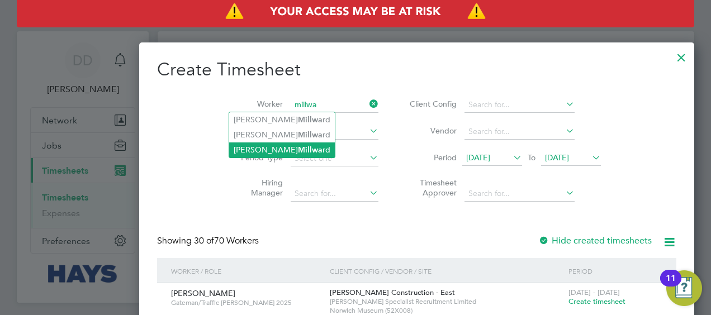
click at [298, 145] on b "Millwa" at bounding box center [310, 150] width 25 height 10
type input "Wayne Millward"
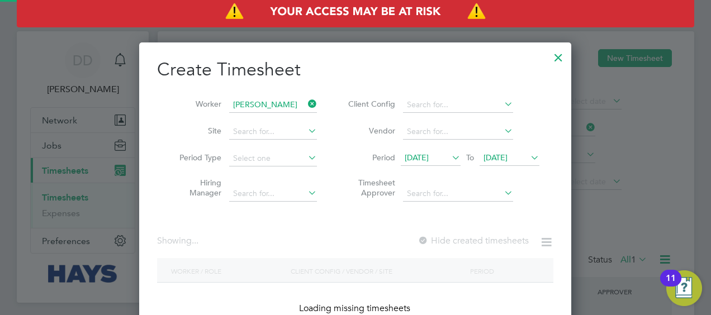
scroll to position [315, 433]
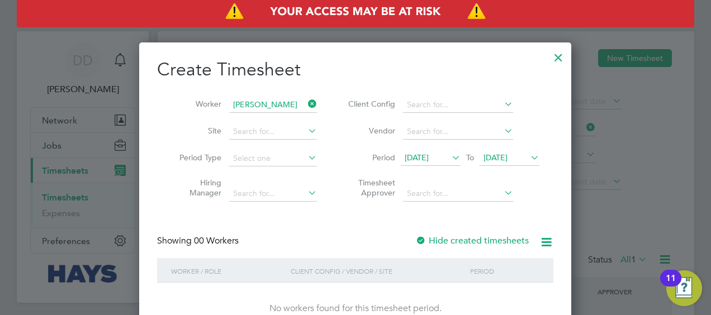
click at [528, 156] on icon at bounding box center [528, 158] width 0 height 16
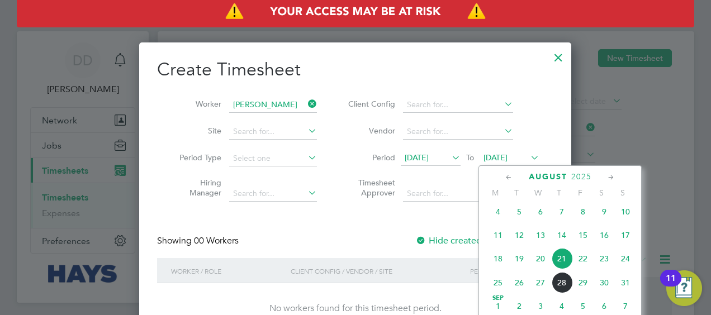
click at [580, 265] on span "22" at bounding box center [582, 258] width 21 height 21
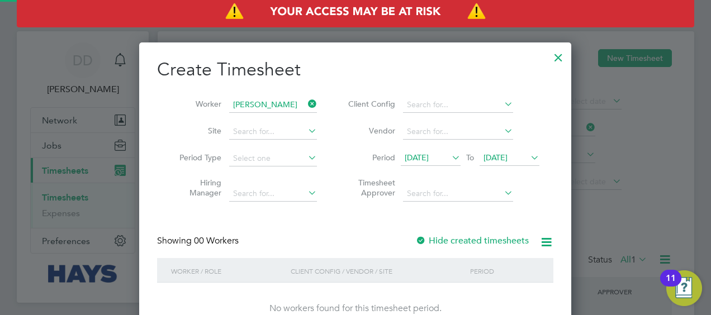
scroll to position [315, 433]
click at [449, 156] on icon at bounding box center [449, 158] width 0 height 16
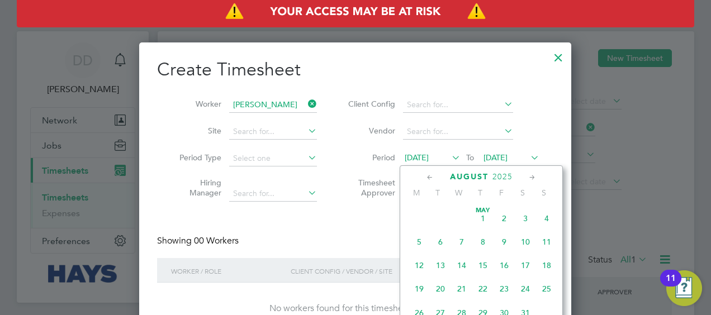
scroll to position [0, 0]
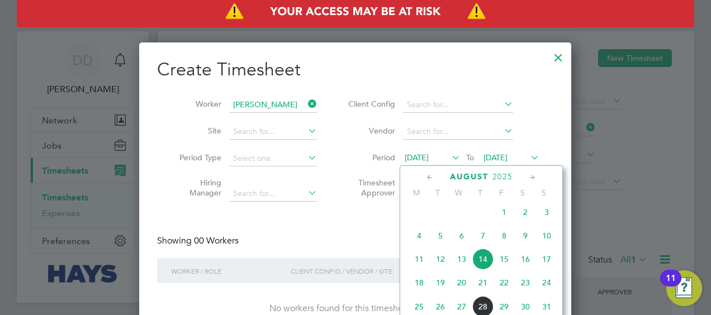
click at [419, 288] on span "18" at bounding box center [419, 282] width 21 height 21
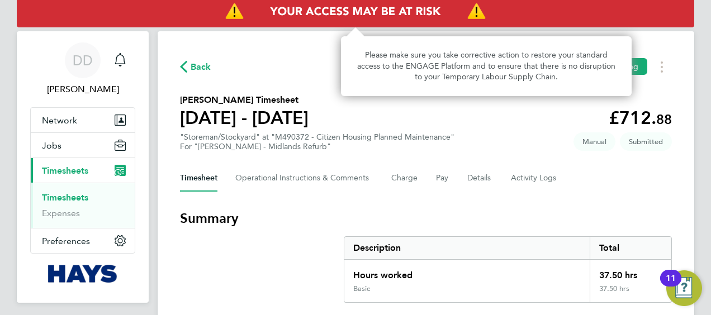
click at [658, 17] on img "Access At Risk" at bounding box center [355, 11] width 677 height 31
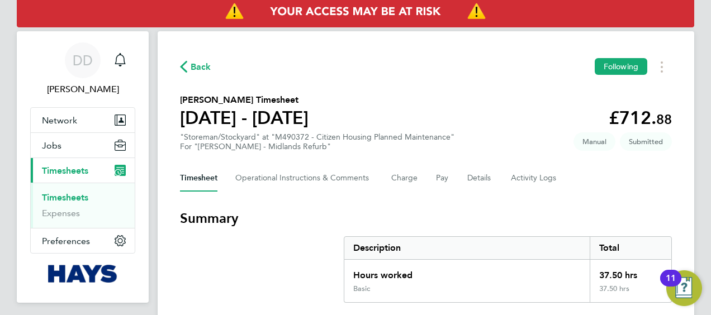
click at [665, 23] on img "Access At Risk" at bounding box center [355, 11] width 677 height 31
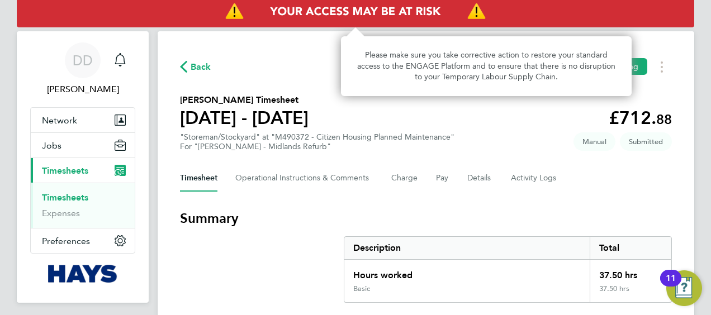
click at [665, 23] on img "Access At Risk" at bounding box center [355, 11] width 677 height 31
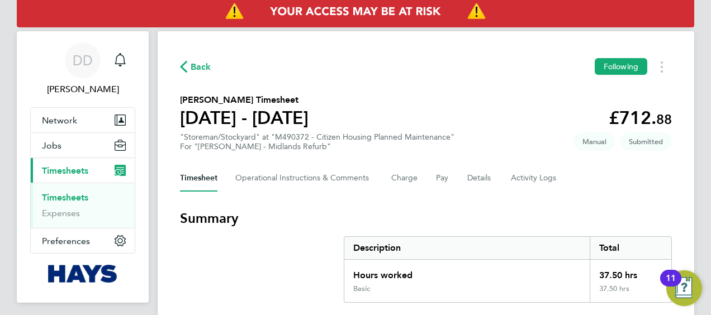
click at [662, 26] on img "Access At Risk" at bounding box center [355, 11] width 677 height 31
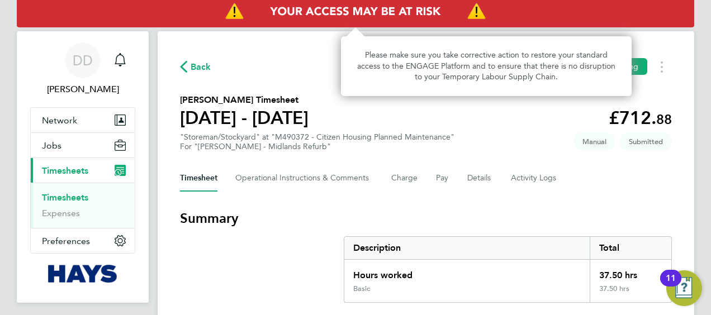
click at [662, 27] on img "Access At Risk" at bounding box center [355, 11] width 677 height 31
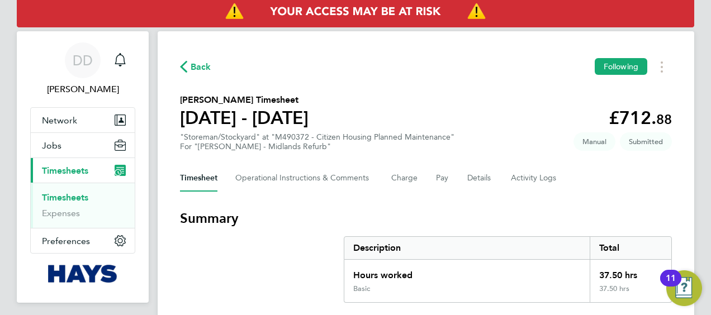
click at [554, 174] on Logs-tab "Activity Logs" at bounding box center [534, 178] width 47 height 27
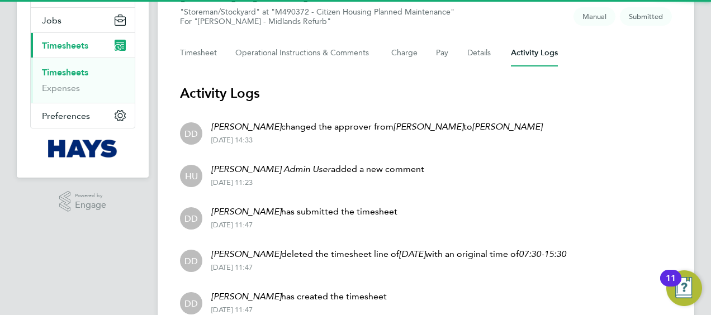
scroll to position [178, 0]
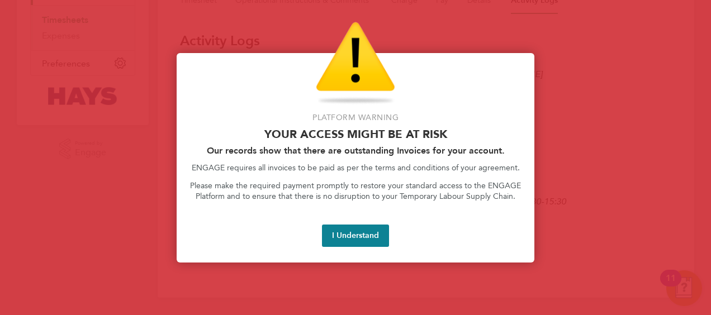
drag, startPoint x: 365, startPoint y: 232, endPoint x: 368, endPoint y: 210, distance: 22.5
click at [365, 232] on button "I Understand" at bounding box center [355, 236] width 67 height 22
